Goal: Find specific page/section: Find specific page/section

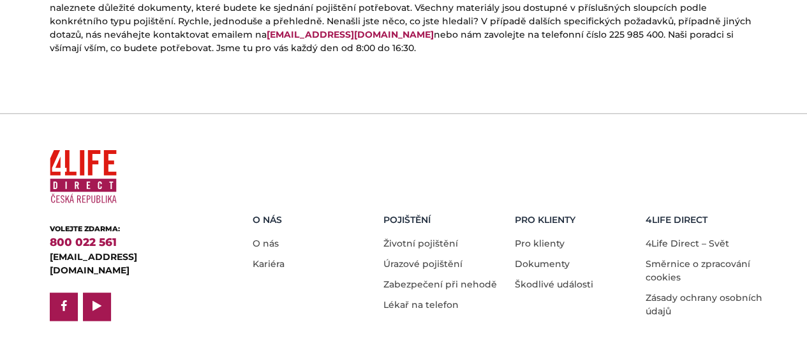
scroll to position [750, 0]
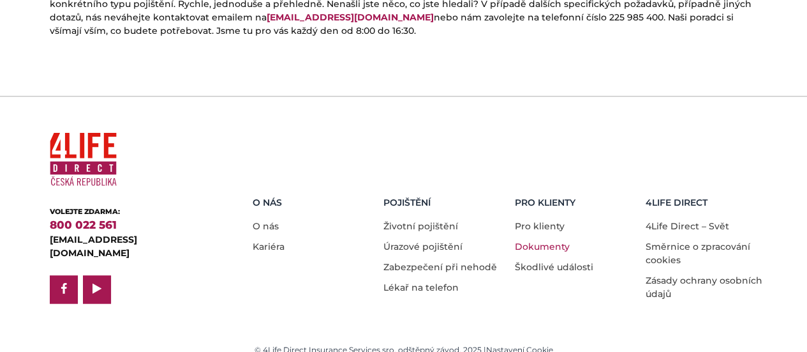
click at [538, 241] on font "Dokumenty" at bounding box center [542, 246] width 55 height 11
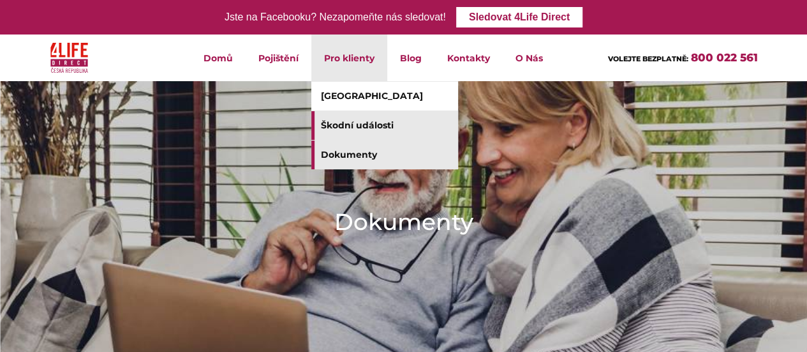
click at [347, 126] on link "Škodní události" at bounding box center [384, 125] width 147 height 29
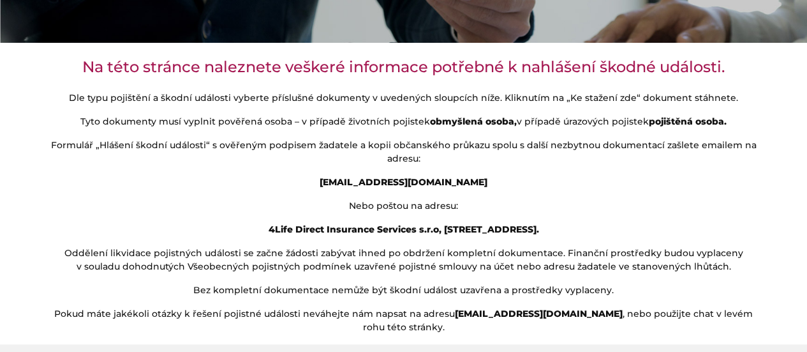
scroll to position [383, 0]
